Goal: Navigation & Orientation: Find specific page/section

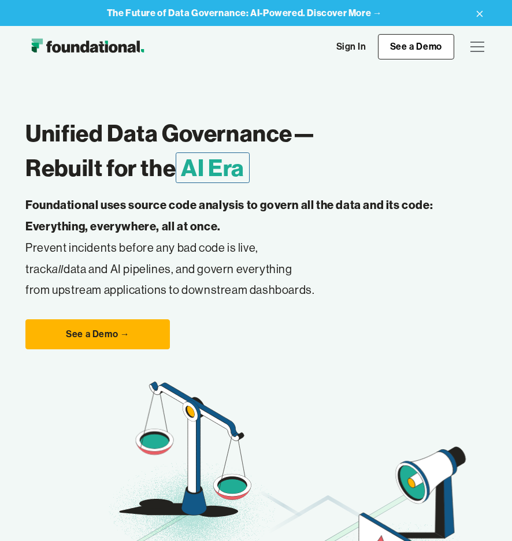
click at [479, 44] on div "menu" at bounding box center [477, 47] width 28 height 28
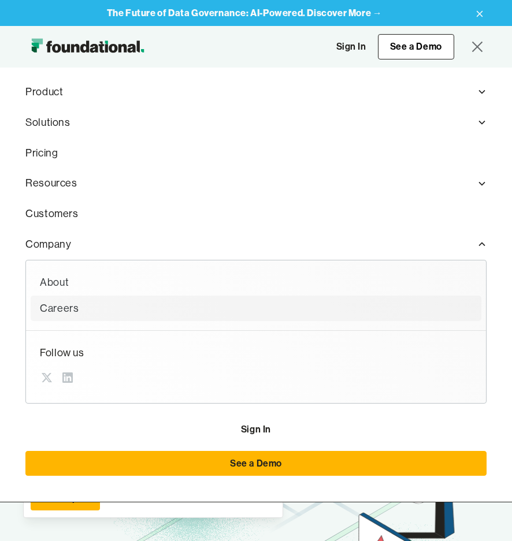
click at [60, 310] on div "Careers" at bounding box center [256, 308] width 432 height 17
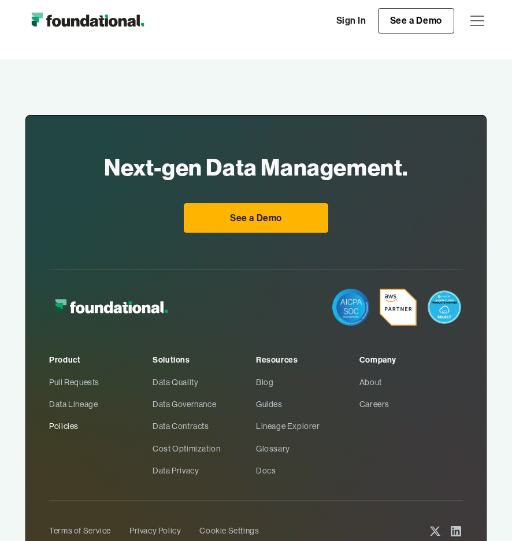
scroll to position [733, 0]
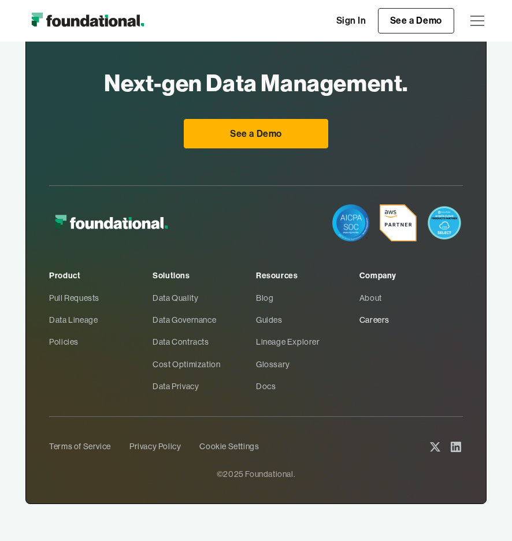
click at [380, 324] on link "Careers" at bounding box center [410, 320] width 103 height 22
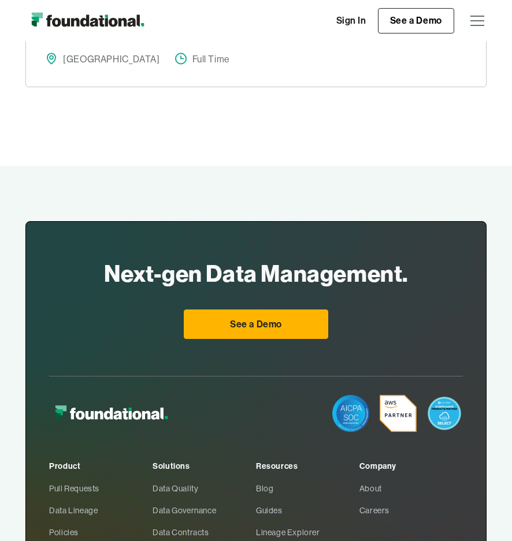
scroll to position [733, 0]
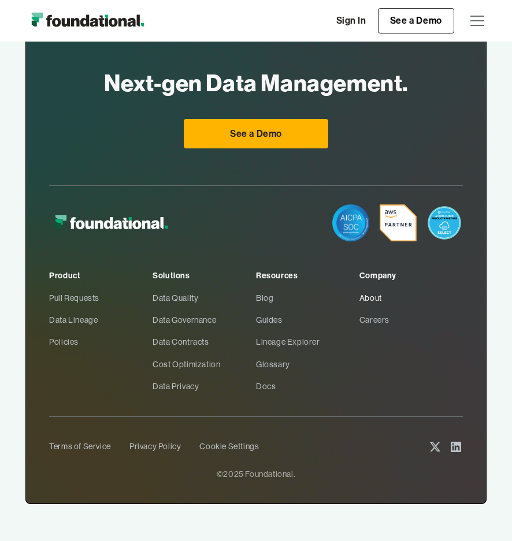
click at [359, 296] on link "About" at bounding box center [410, 298] width 103 height 22
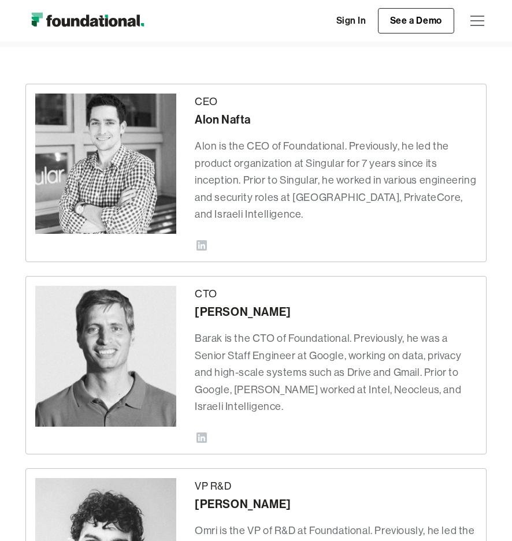
scroll to position [289, 0]
